Goal: Task Accomplishment & Management: Manage account settings

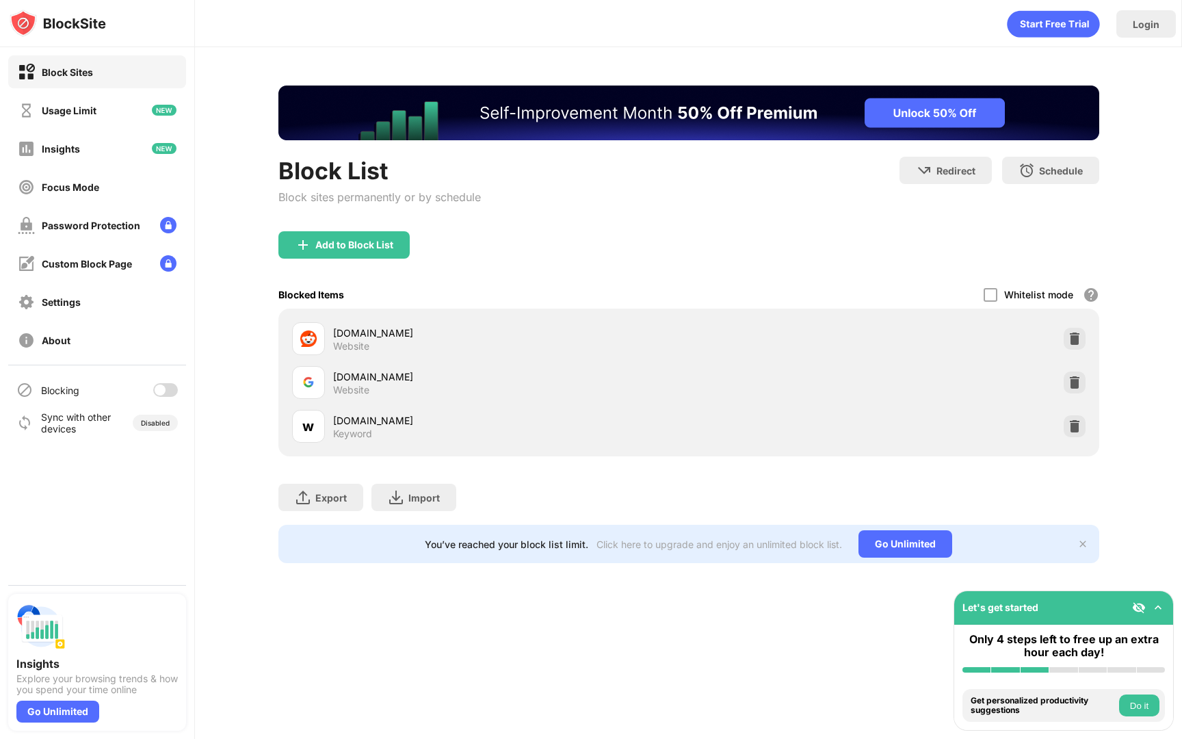
click at [168, 390] on div at bounding box center [165, 390] width 25 height 14
click at [159, 390] on div at bounding box center [165, 390] width 25 height 14
